Goal: Find specific page/section: Find specific page/section

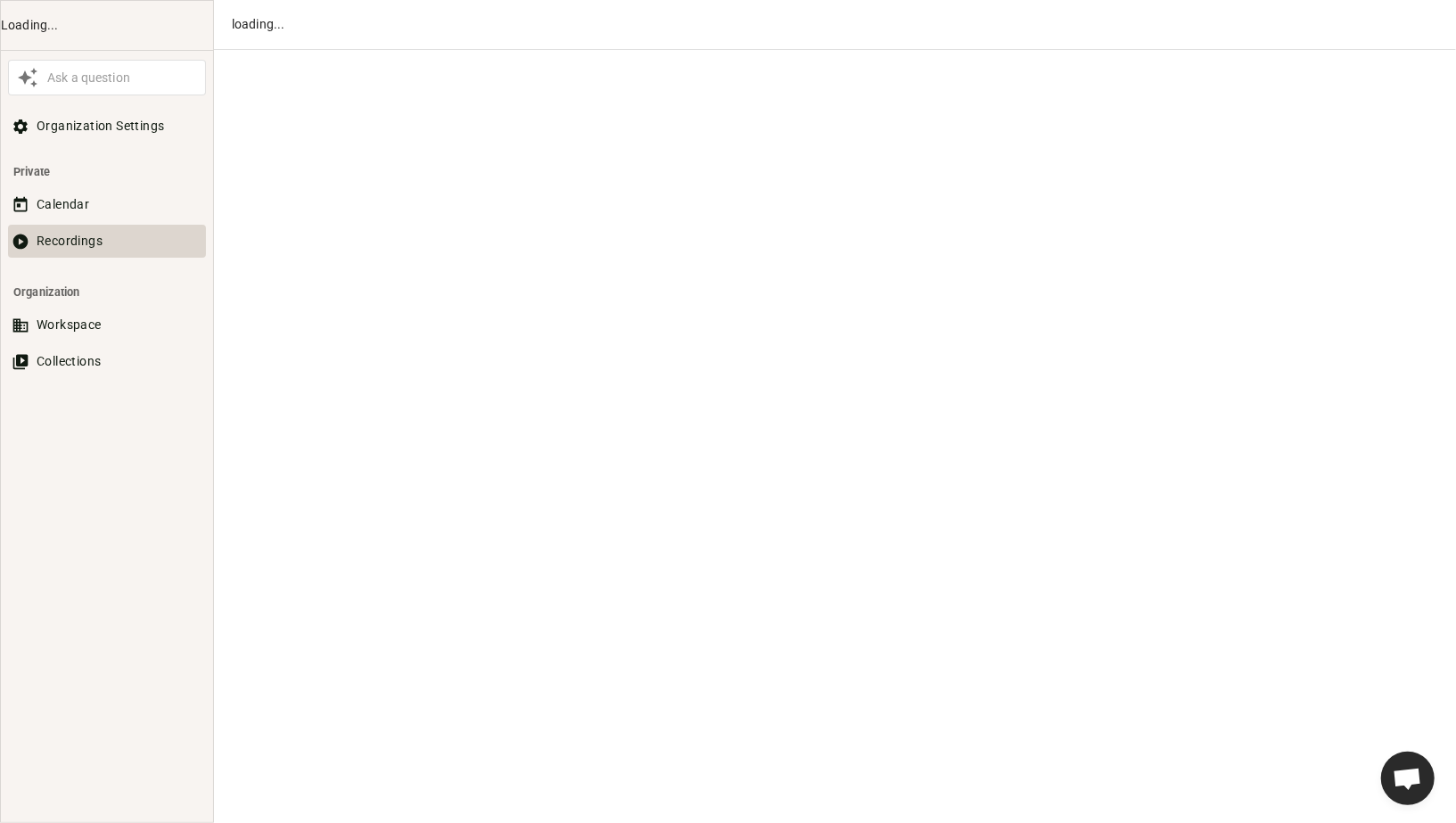
click at [92, 225] on button "Recordings" at bounding box center [107, 242] width 198 height 33
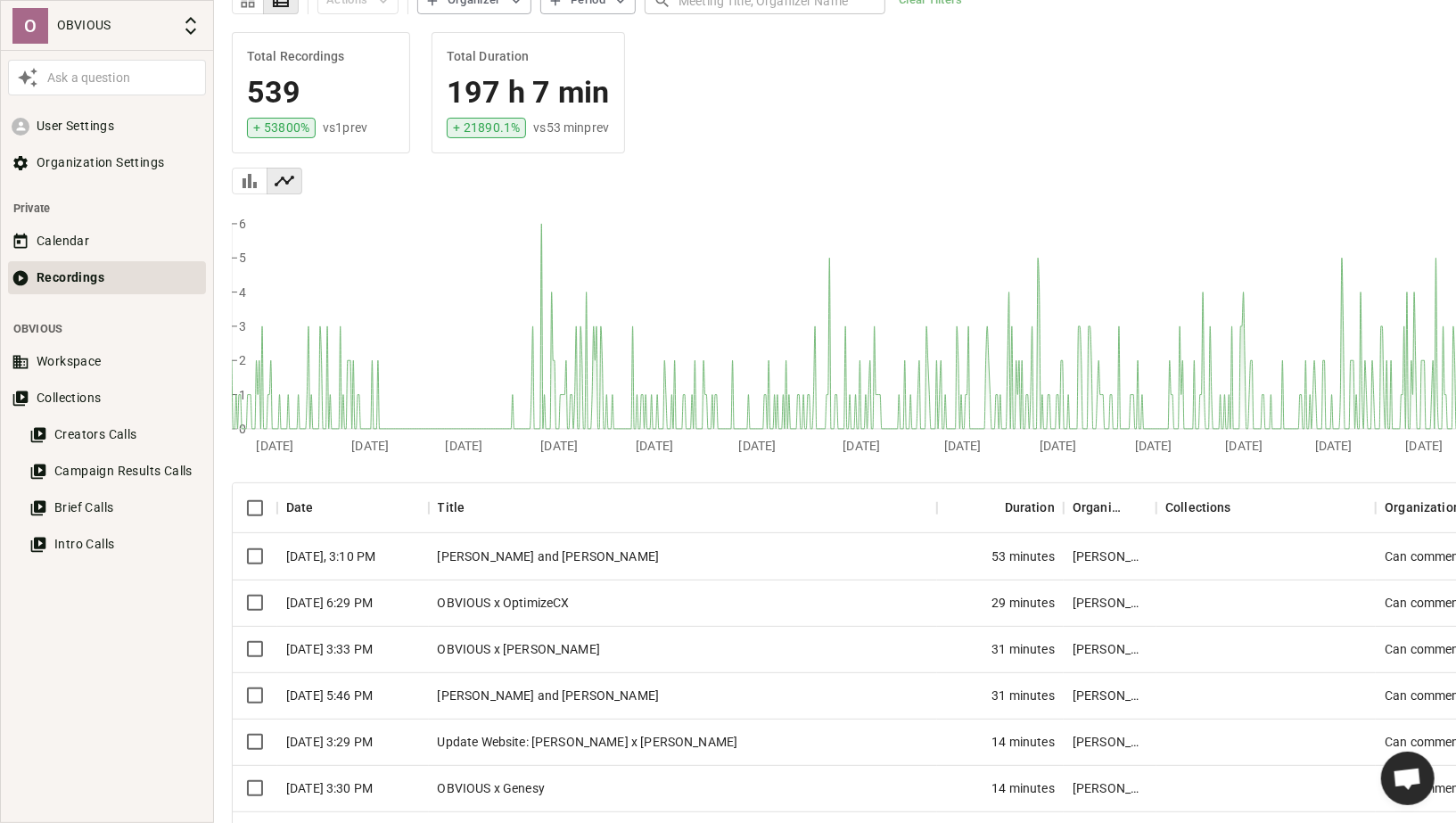
scroll to position [120, 0]
